Goal: Task Accomplishment & Management: Manage account settings

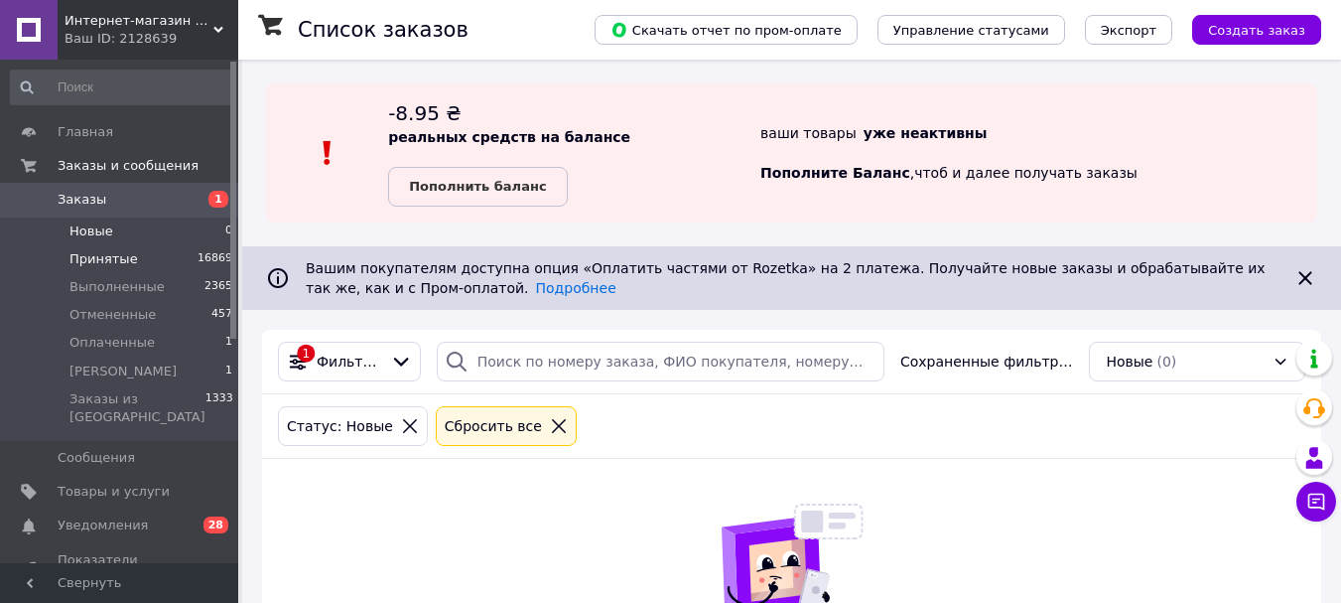
click at [118, 261] on span "Принятые" at bounding box center [103, 259] width 69 height 18
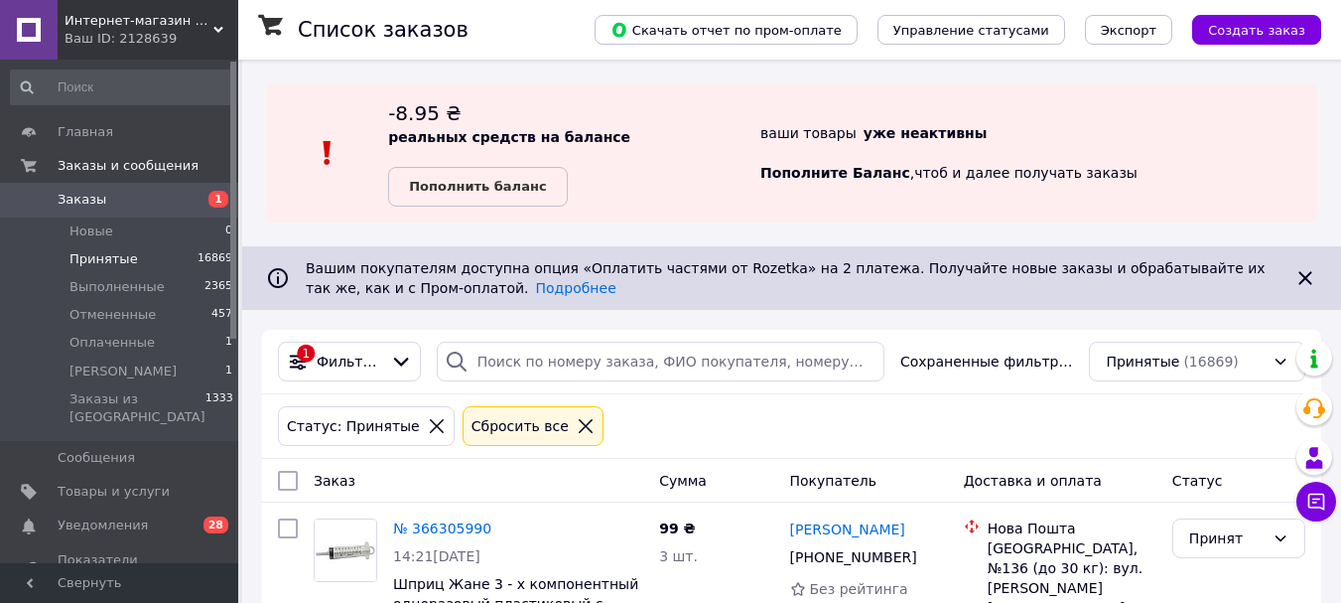
click at [81, 201] on span "Заказы" at bounding box center [82, 200] width 49 height 18
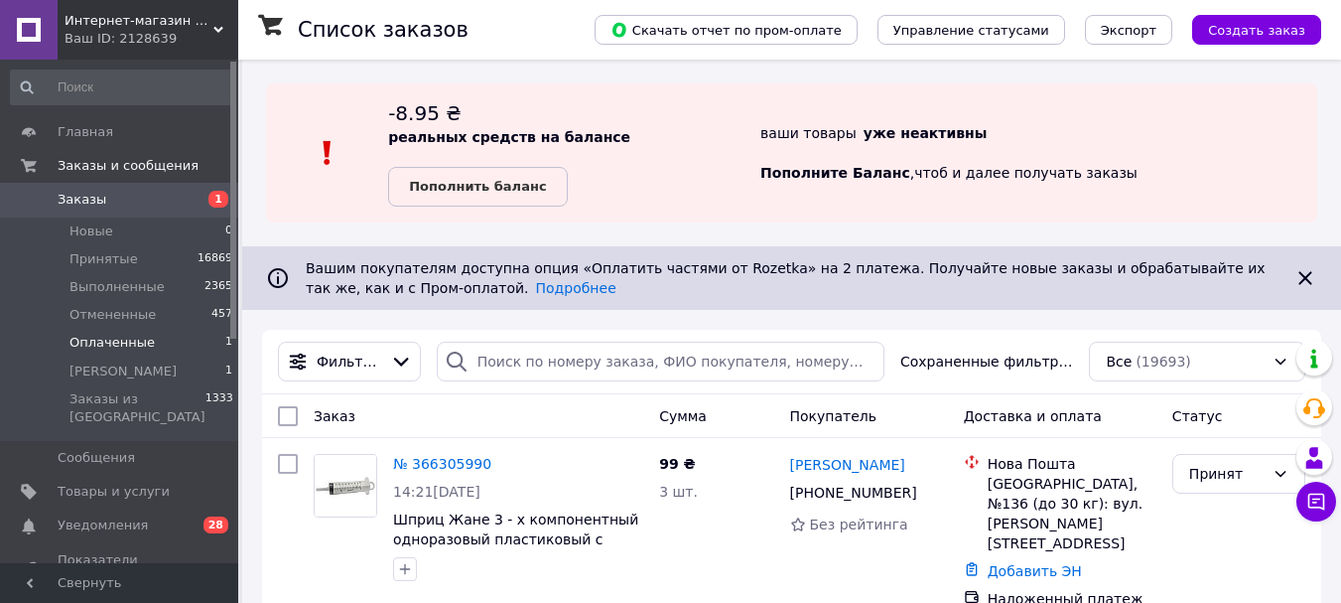
click at [113, 334] on span "Оплаченные" at bounding box center [111, 343] width 85 height 18
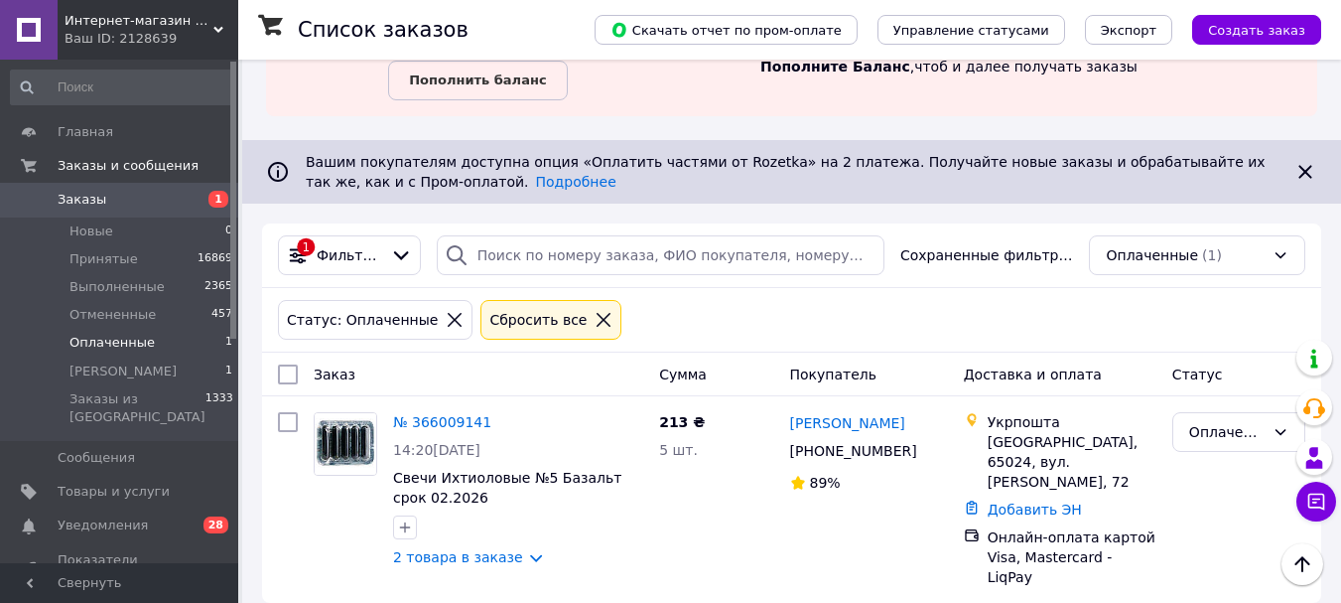
scroll to position [107, 0]
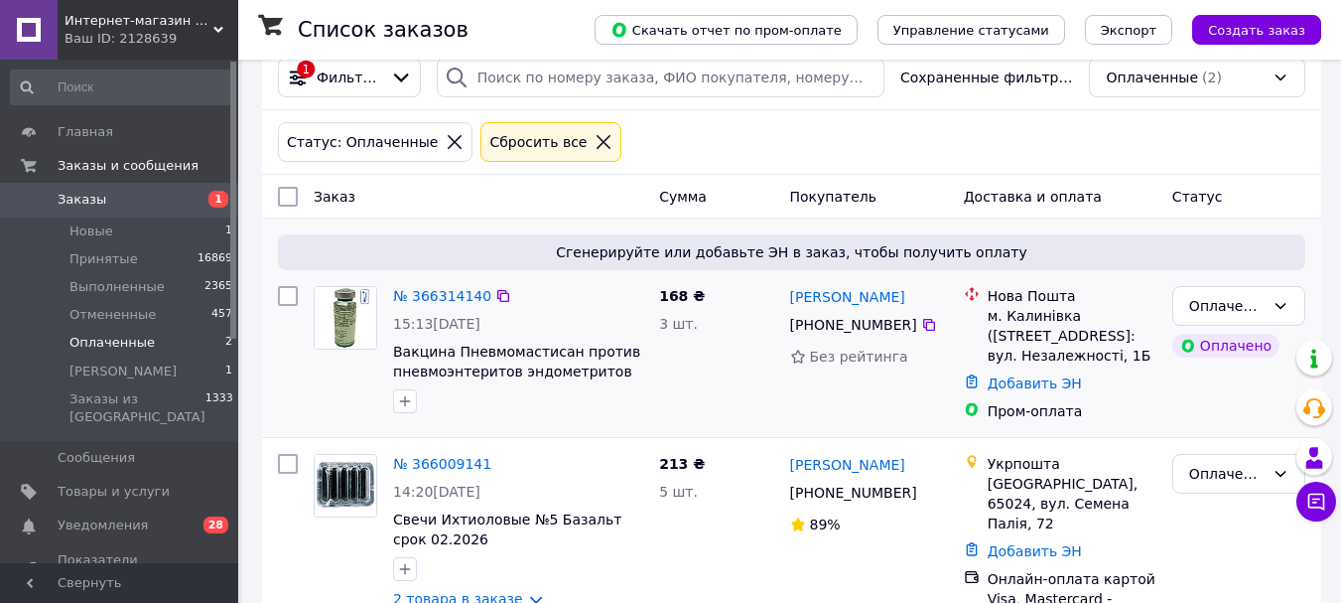
scroll to position [298, 0]
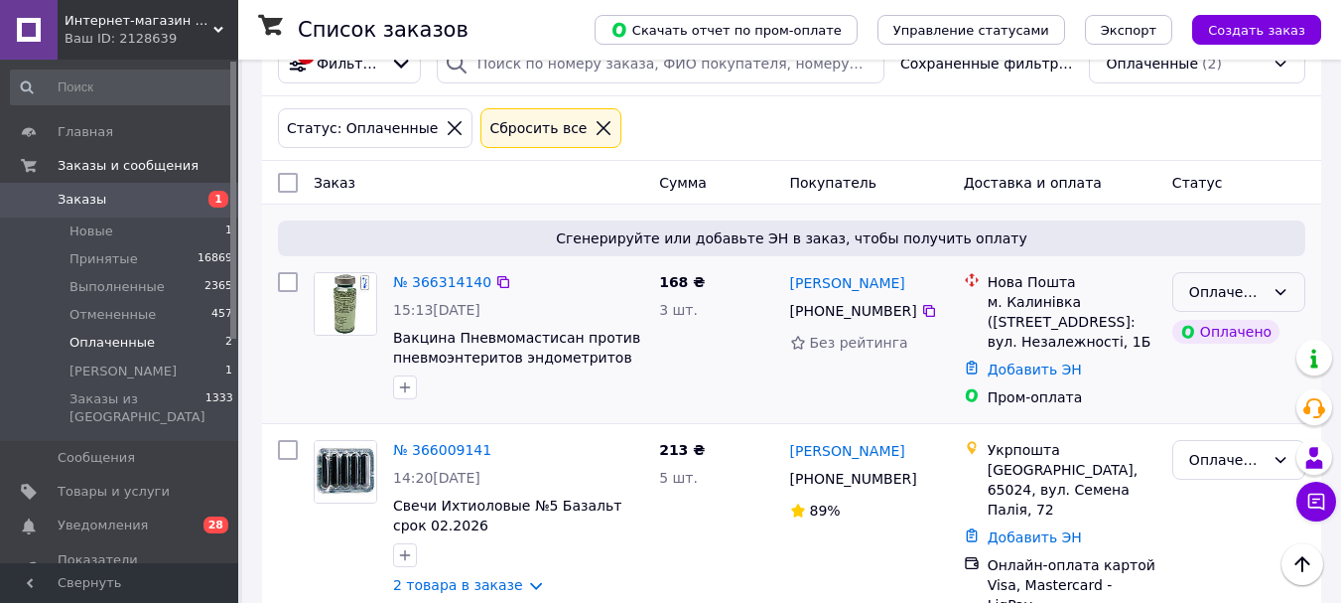
click at [1260, 292] on div "Оплаченный" at bounding box center [1226, 292] width 75 height 22
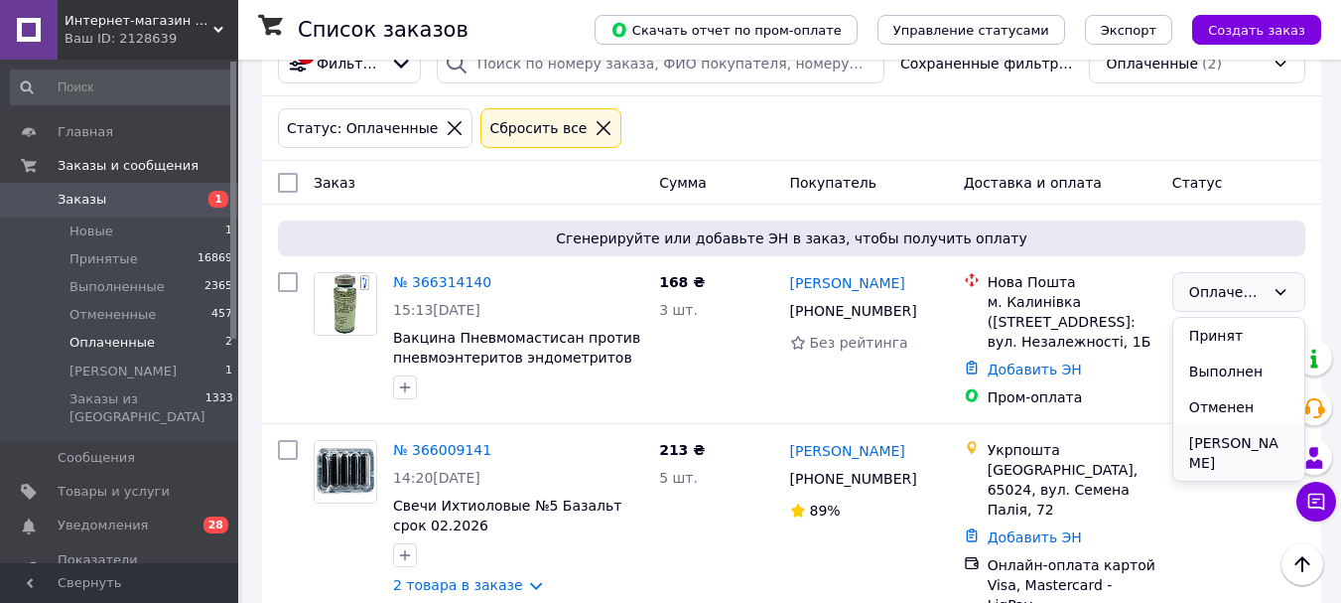
click at [1254, 442] on li "[PERSON_NAME]" at bounding box center [1239, 453] width 131 height 56
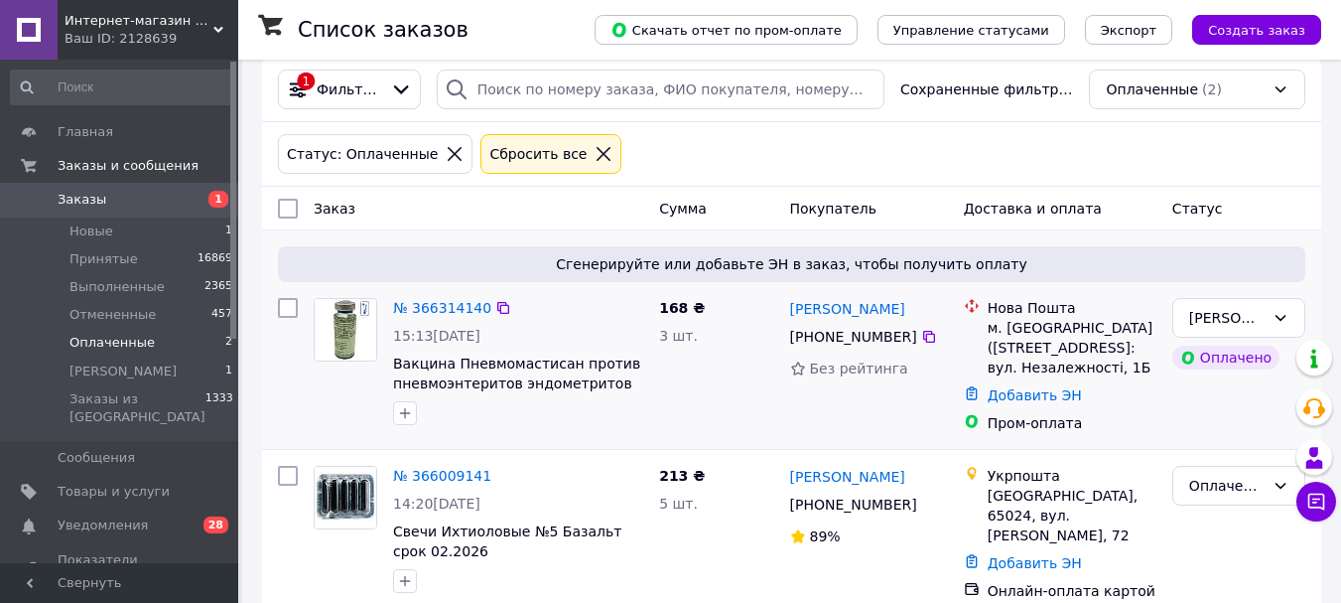
scroll to position [298, 0]
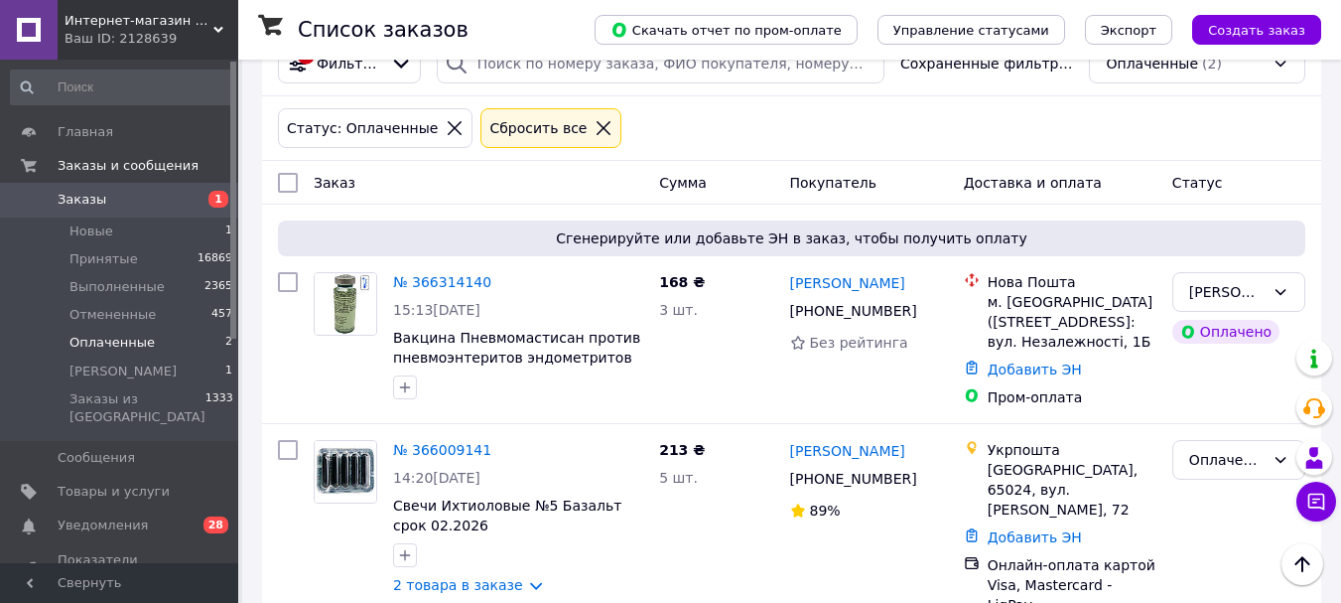
click at [83, 202] on span "Заказы" at bounding box center [82, 200] width 49 height 18
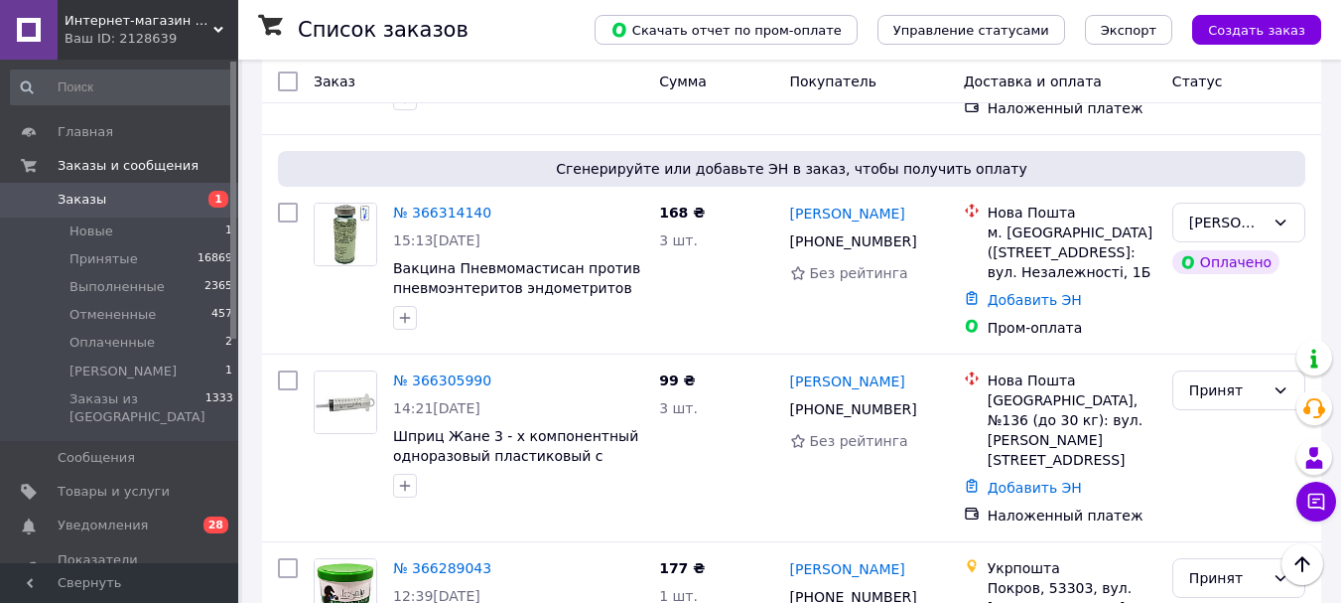
scroll to position [496, 0]
